Goal: Complete application form: Complete application form

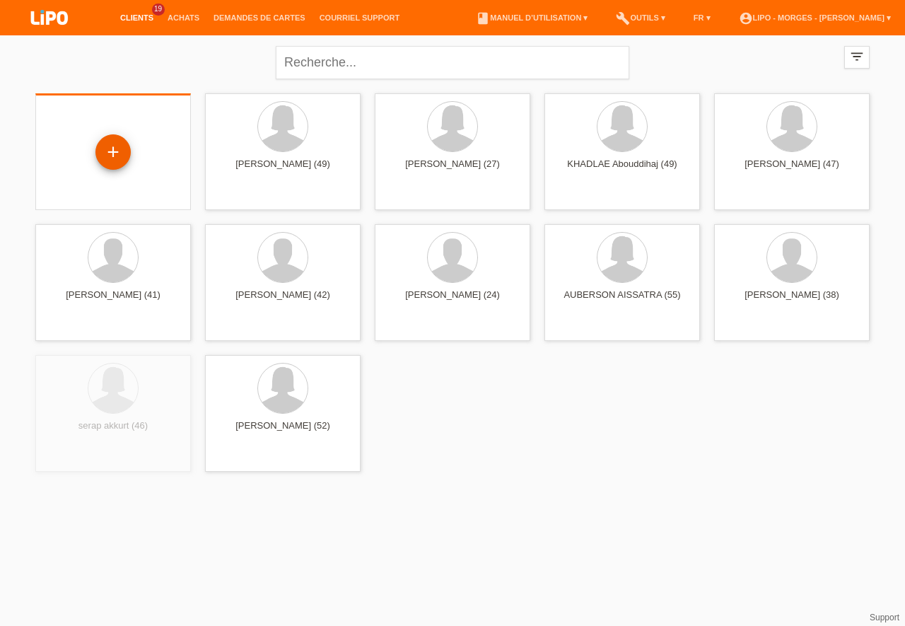
click at [112, 151] on div "+" at bounding box center [112, 151] width 35 height 35
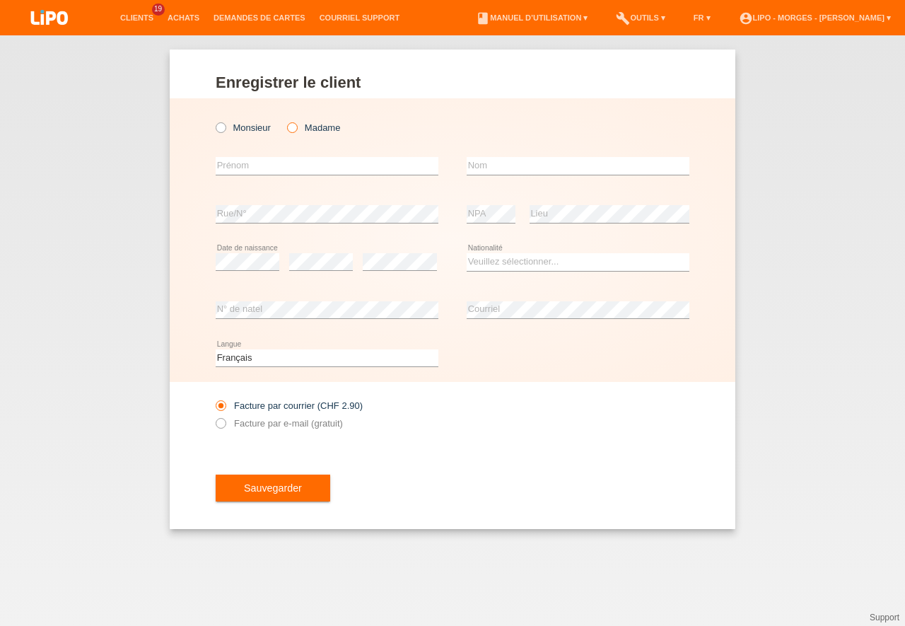
click at [285, 120] on icon at bounding box center [285, 120] width 0 height 0
click at [291, 129] on input "Madame" at bounding box center [291, 126] width 9 height 9
radio input "true"
click at [245, 167] on input "text" at bounding box center [327, 166] width 223 height 18
type input "[PERSON_NAME]"
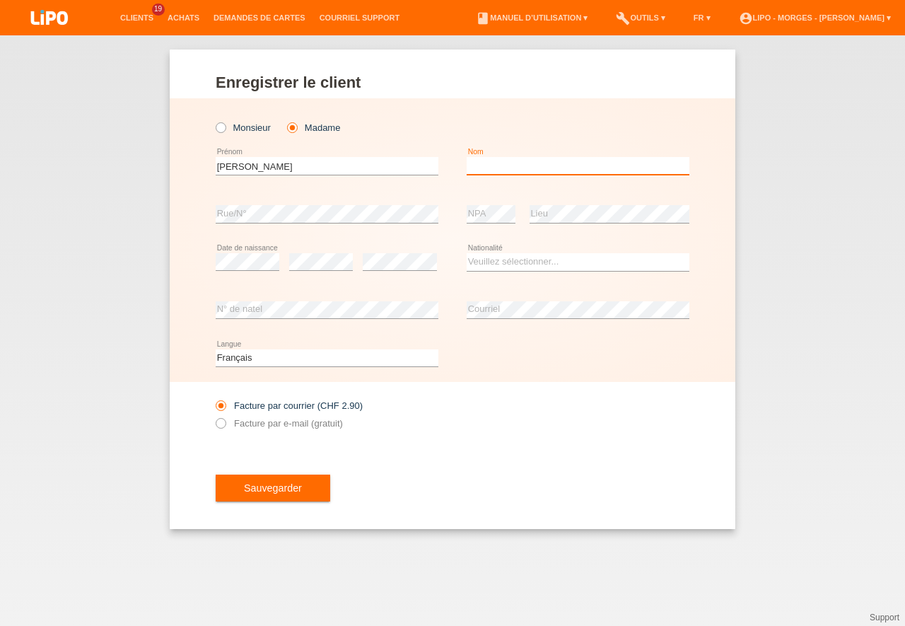
drag, startPoint x: 477, startPoint y: 167, endPoint x: 477, endPoint y: 144, distance: 23.4
click at [478, 166] on input "text" at bounding box center [578, 166] width 223 height 18
type input "rochat"
click at [314, 253] on div "error" at bounding box center [321, 262] width 64 height 48
click at [313, 253] on div "error" at bounding box center [321, 262] width 64 height 48
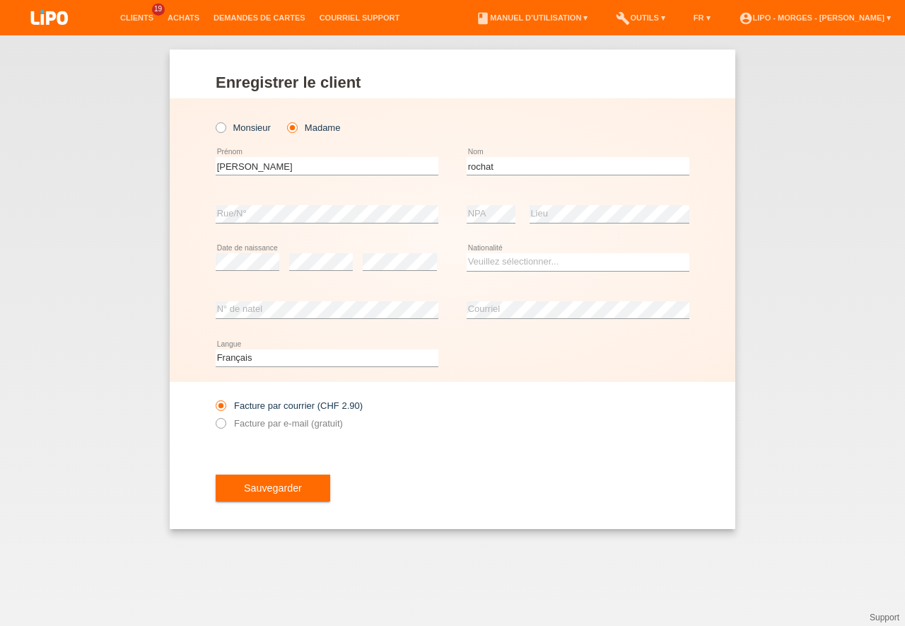
click at [308, 272] on div "error" at bounding box center [321, 262] width 64 height 48
click at [467, 253] on select "Veuillez sélectionner... Suisse Allemagne Autriche Liechtenstein ------------ A…" at bounding box center [578, 261] width 223 height 17
select select "CH"
click at [0, 0] on option "Suisse" at bounding box center [0, 0] width 0 height 0
click at [214, 416] on icon at bounding box center [214, 416] width 0 height 0
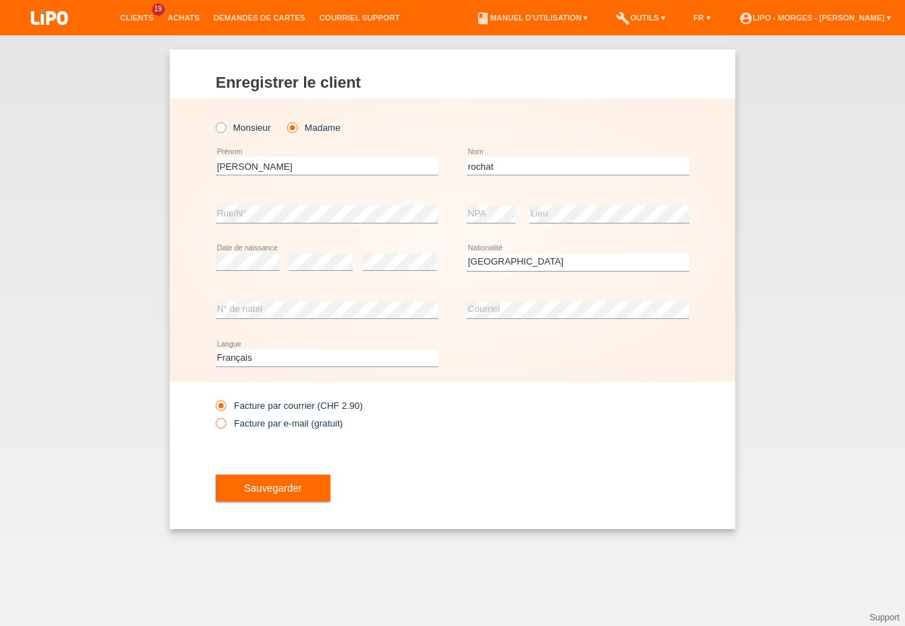
click at [224, 427] on input "Facture par e-mail (gratuit)" at bounding box center [220, 427] width 9 height 18
radio input "true"
click at [264, 486] on span "Sauvegarder" at bounding box center [273, 487] width 58 height 11
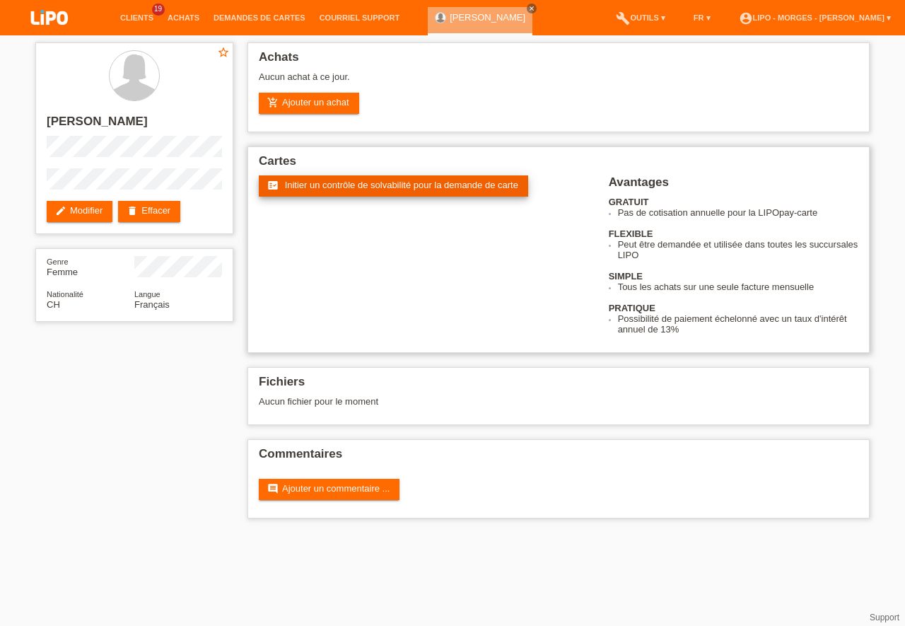
click at [368, 187] on span "Initier un contrôle de solvabilité pour la demande de carte" at bounding box center [401, 185] width 233 height 11
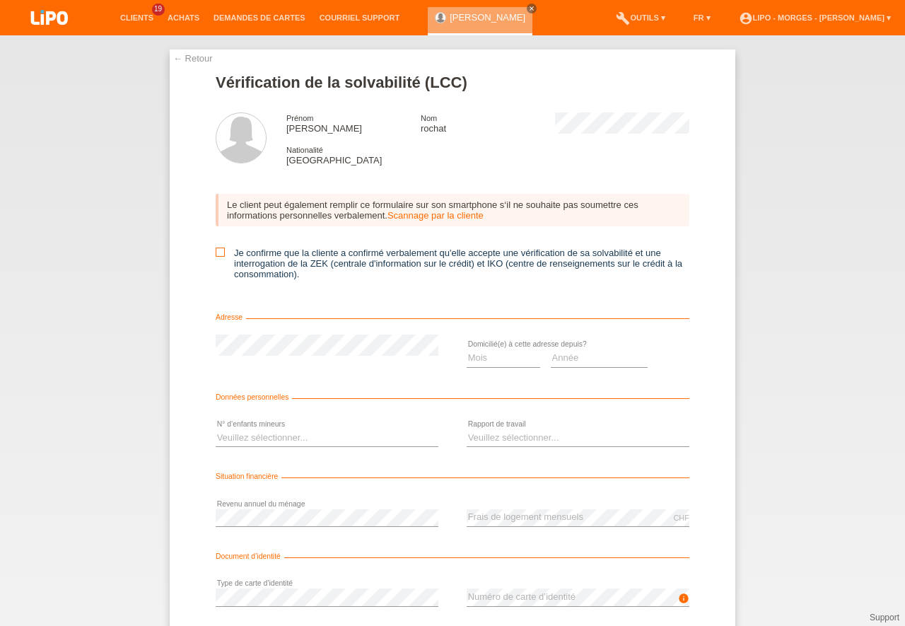
click at [221, 255] on input "Je confirme que la cliente a confirmé verbalement qu'elle accepte une vérificat…" at bounding box center [220, 252] width 9 height 9
checkbox input "true"
select select "06"
click at [0, 0] on option "06" at bounding box center [0, 0] width 0 height 0
click at [551, 349] on select "Année 2025 2024 2023 2022 2021 2020 2019 2018 2017 2016 2015 2014 2013 2012 201…" at bounding box center [600, 357] width 98 height 17
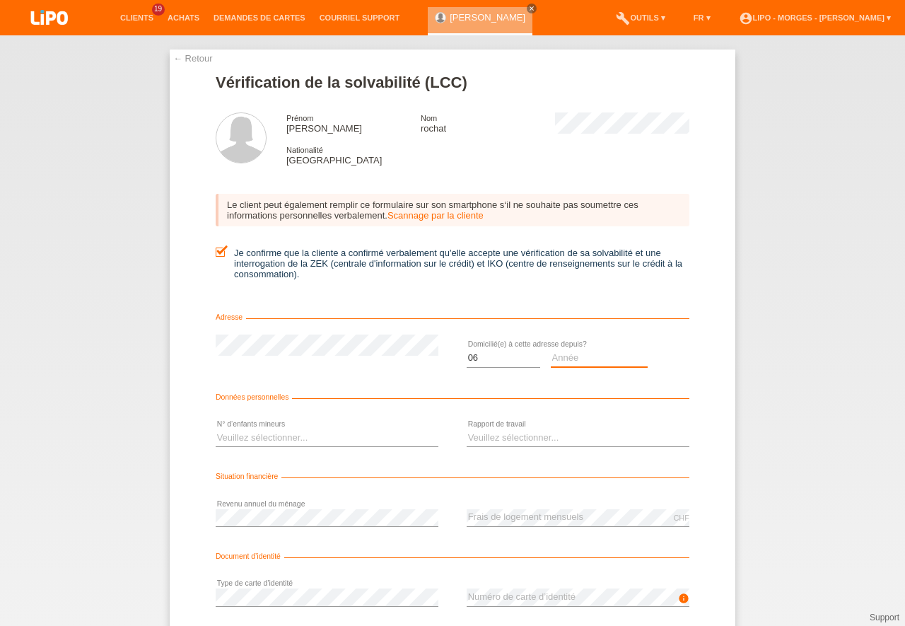
select select "2013"
click at [0, 0] on option "2013" at bounding box center [0, 0] width 0 height 0
click at [216, 429] on select "Veuillez sélectionner... 0 1 2 3 4 5 6 7 8 9" at bounding box center [327, 437] width 223 height 17
select select "0"
click at [0, 0] on option "0" at bounding box center [0, 0] width 0 height 0
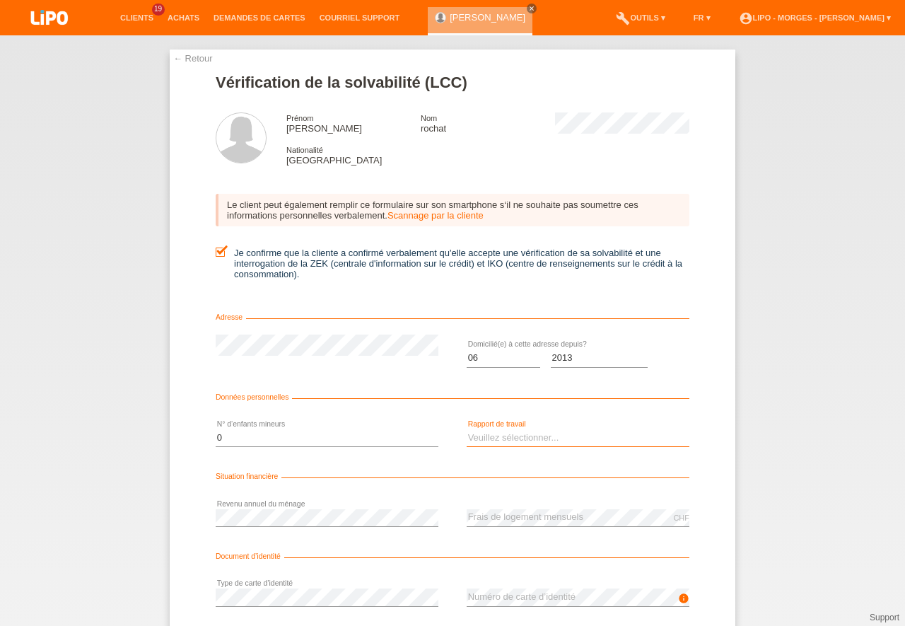
click at [467, 429] on select "Veuillez sélectionner... A durée indéterminée A durée déterminée Apprenti/étudi…" at bounding box center [578, 437] width 223 height 17
select select "RETIRED"
click at [0, 0] on option "Retraité(e)" at bounding box center [0, 0] width 0 height 0
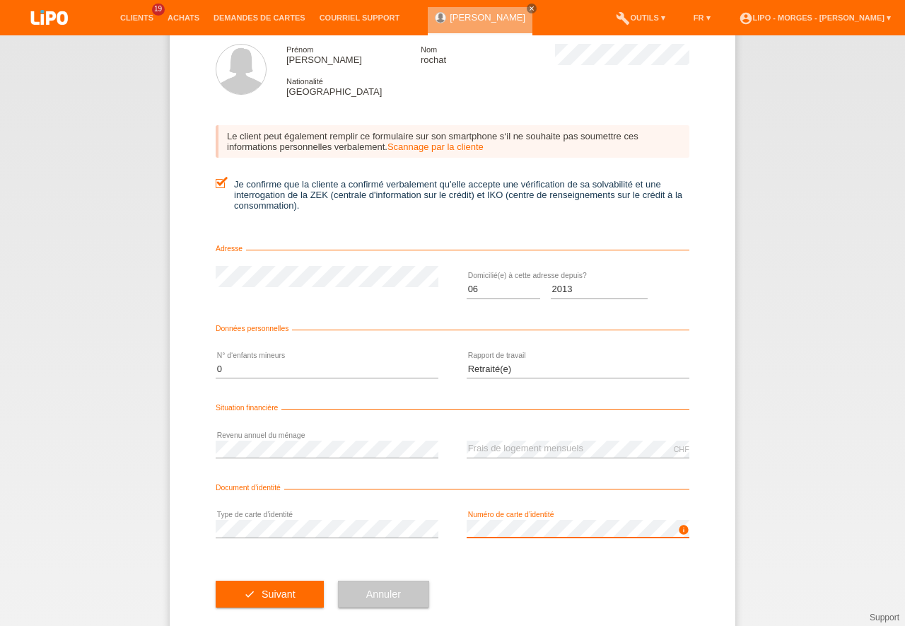
scroll to position [93, 0]
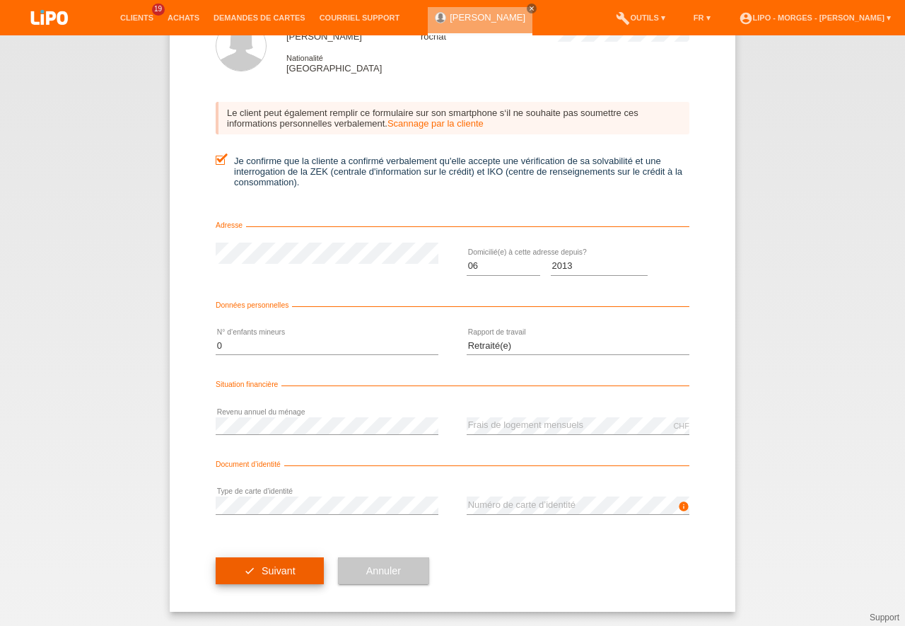
click at [254, 571] on button "check Suivant" at bounding box center [270, 570] width 108 height 27
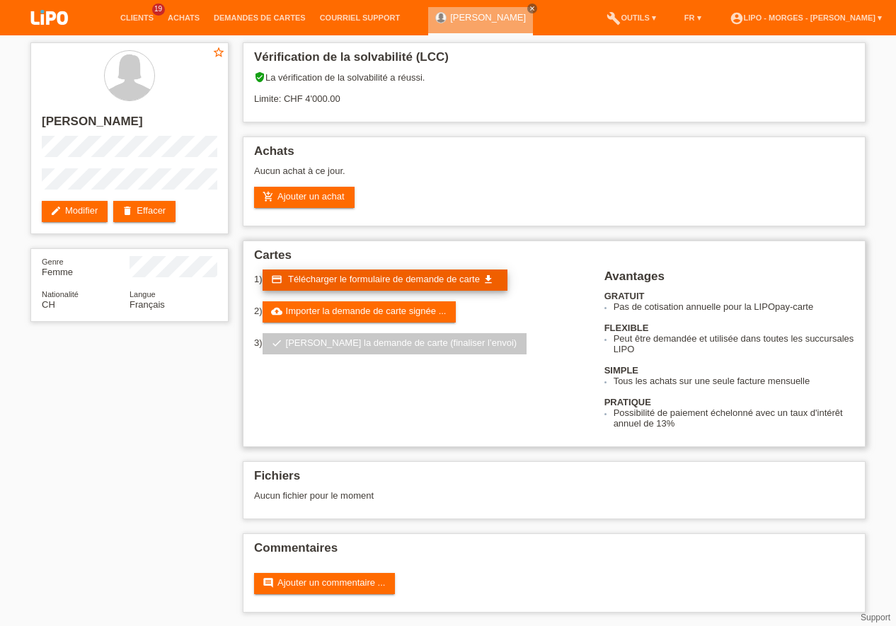
click at [336, 282] on span "Télécharger le formulaire de demande de carte" at bounding box center [384, 279] width 192 height 11
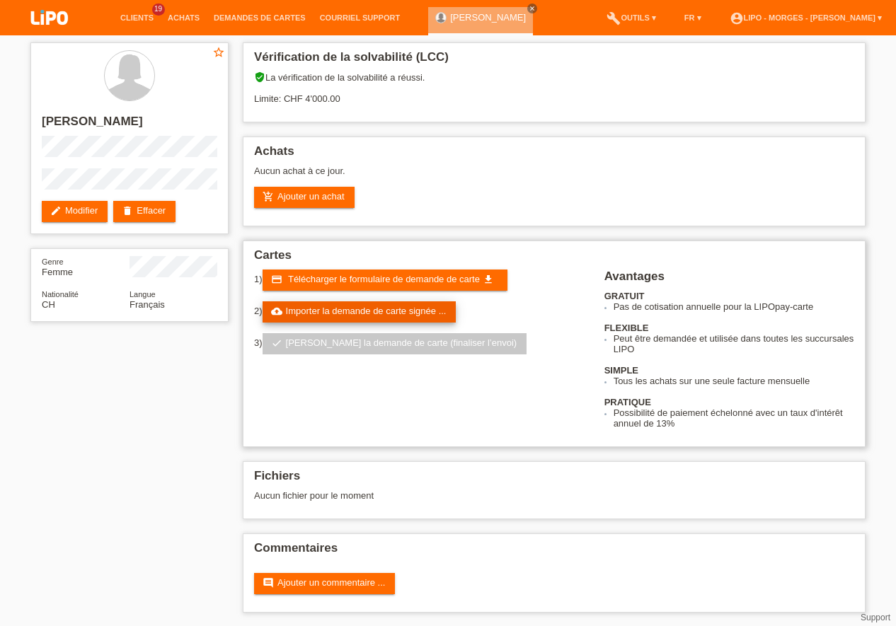
drag, startPoint x: 382, startPoint y: 315, endPoint x: 389, endPoint y: 313, distance: 7.2
click at [388, 313] on link "cloud_upload Importer la demande de carte signée ..." at bounding box center [359, 311] width 194 height 21
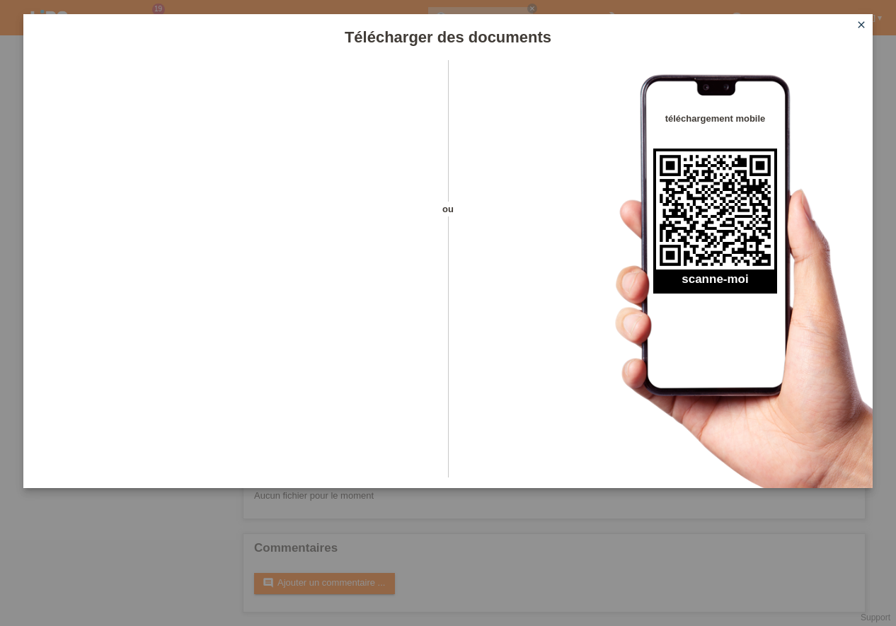
click at [862, 23] on icon "close" at bounding box center [860, 24] width 11 height 11
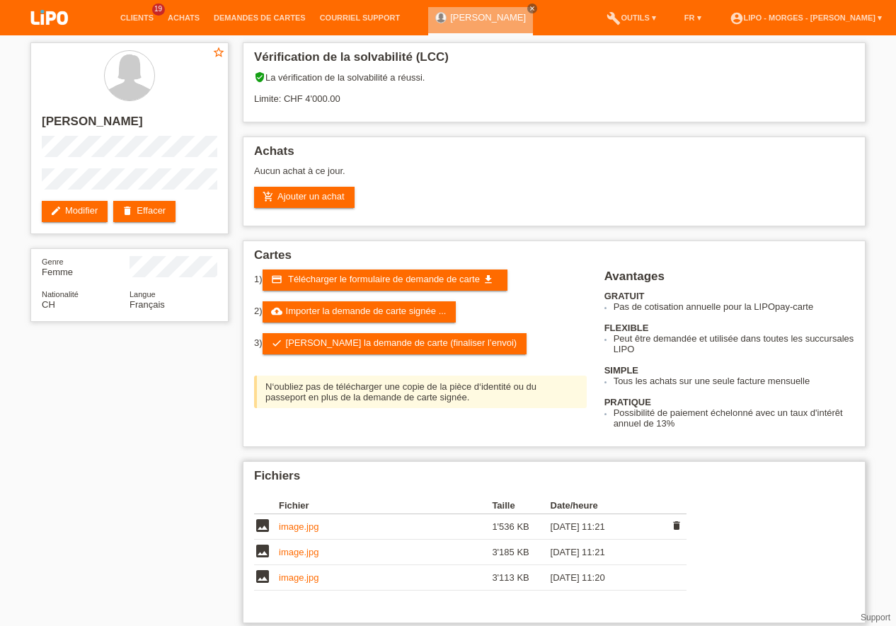
click at [303, 530] on link "image.jpg" at bounding box center [299, 526] width 40 height 11
click at [313, 524] on link "image.jpg" at bounding box center [299, 526] width 40 height 11
click at [678, 521] on icon "delete" at bounding box center [676, 525] width 11 height 11
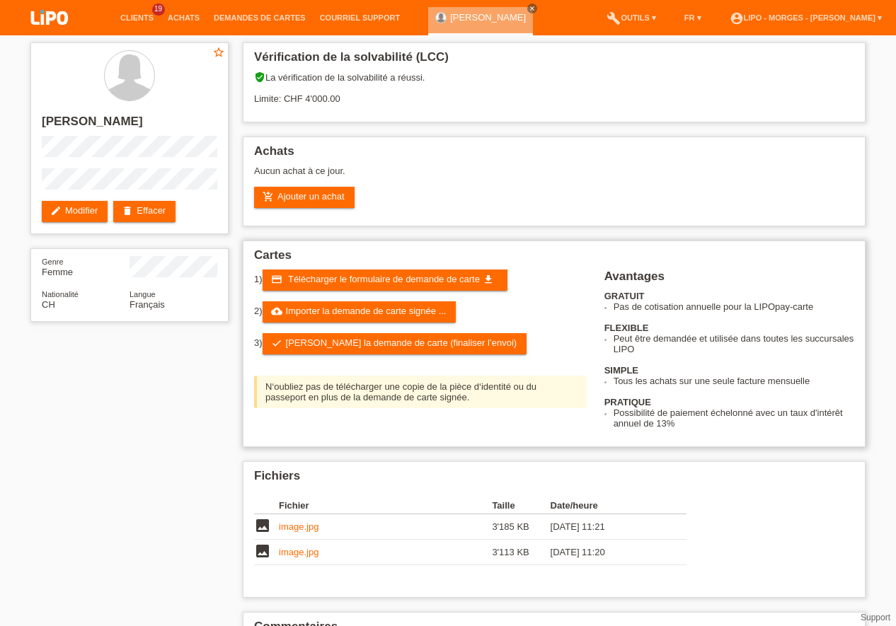
click at [433, 416] on div "1) credit_card Télécharger le formulaire de demande de carte get_app 2) cloud_u…" at bounding box center [554, 349] width 600 height 159
click at [415, 436] on div "Cartes 1) credit_card Télécharger le formulaire de demande de carte get_app 2) …" at bounding box center [554, 344] width 623 height 207
click at [398, 279] on span "Télécharger le formulaire de demande de carte" at bounding box center [384, 279] width 192 height 11
click at [386, 302] on link "cloud_upload Importer la demande de carte signée ..." at bounding box center [359, 311] width 194 height 21
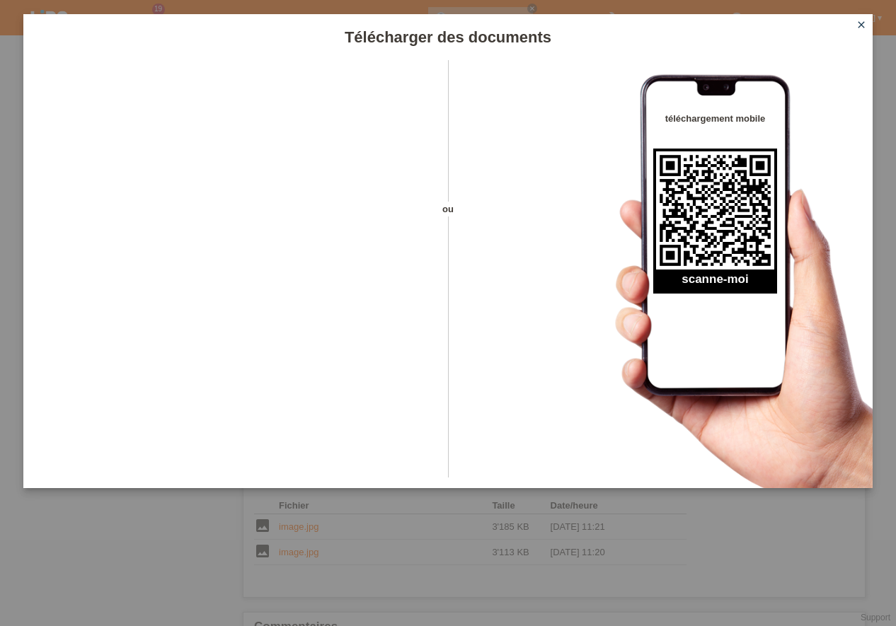
click at [862, 23] on icon "close" at bounding box center [860, 24] width 11 height 11
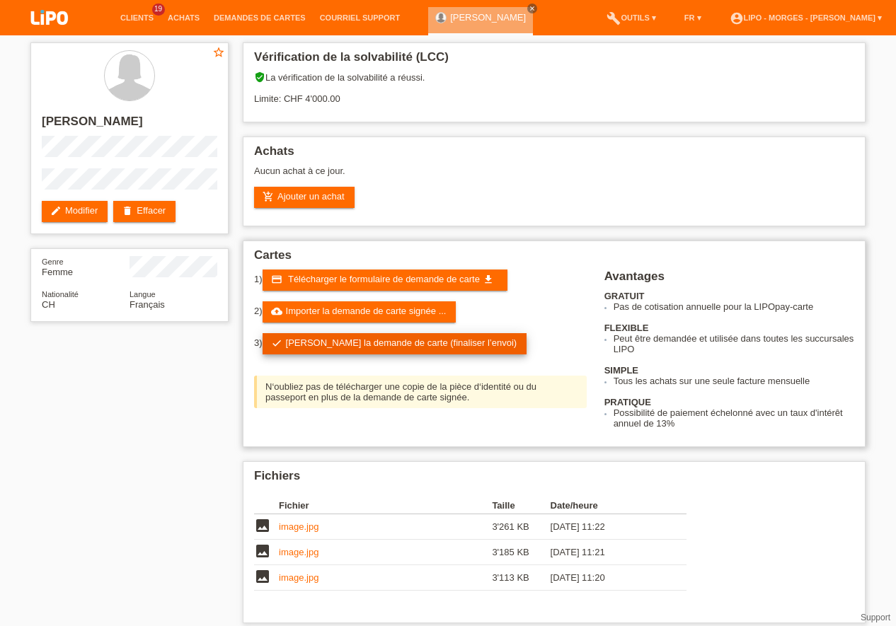
click at [342, 340] on link "check Soumettre la demande de carte (finaliser l’envoi)" at bounding box center [394, 343] width 265 height 21
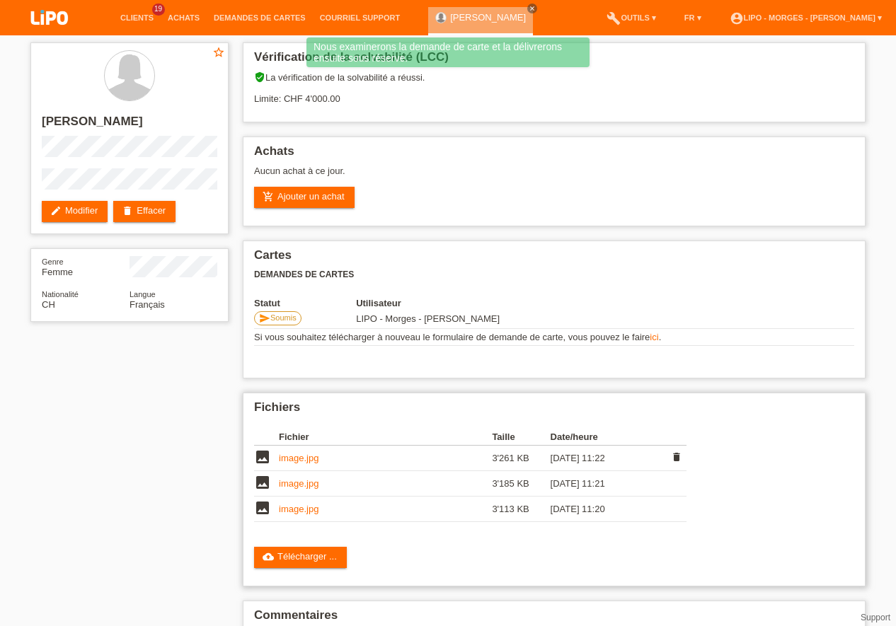
click at [305, 463] on link "image.jpg" at bounding box center [299, 458] width 40 height 11
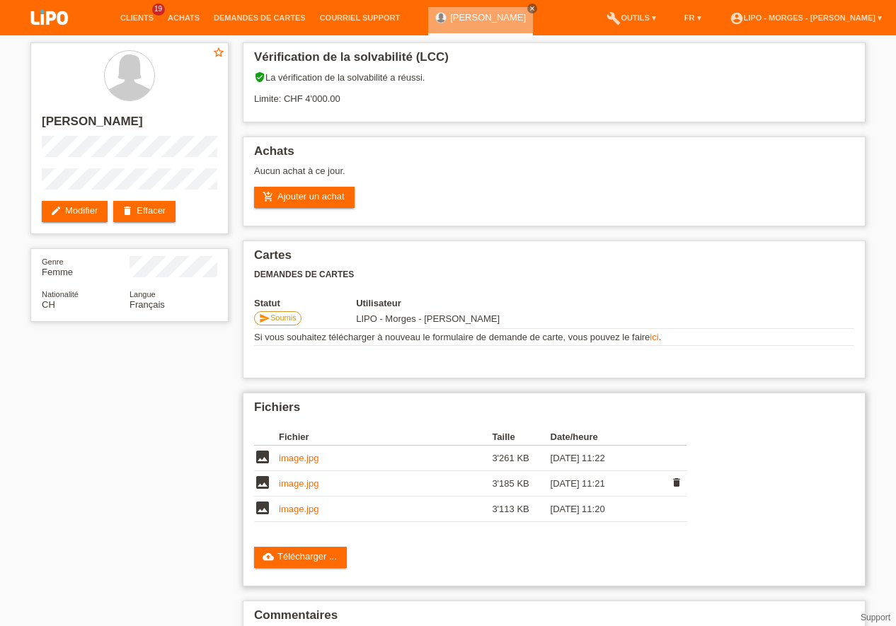
click at [300, 480] on link "image.jpg" at bounding box center [299, 483] width 40 height 11
click at [301, 514] on td "image.jpg" at bounding box center [385, 509] width 213 height 25
click at [305, 510] on link "image.jpg" at bounding box center [299, 509] width 40 height 11
click at [137, 16] on link "Clients" at bounding box center [136, 17] width 47 height 8
